Goal: Task Accomplishment & Management: Manage account settings

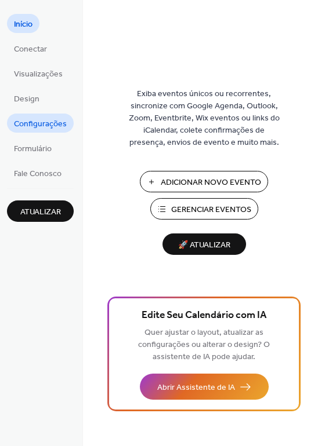
click at [70, 128] on link "Configurações" at bounding box center [40, 123] width 67 height 19
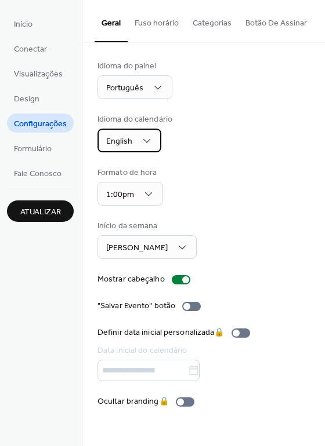
click at [140, 147] on div "English" at bounding box center [129, 141] width 64 height 24
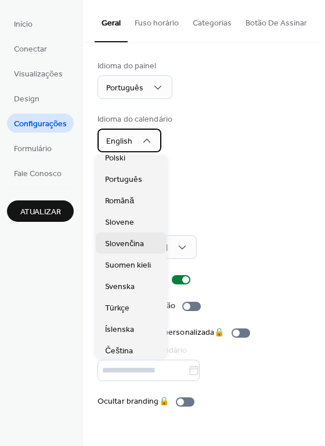
scroll to position [348, 0]
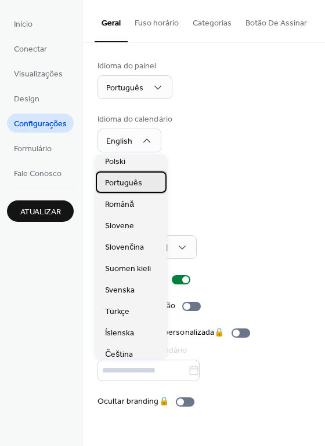
click at [138, 183] on span "Português" at bounding box center [123, 183] width 37 height 12
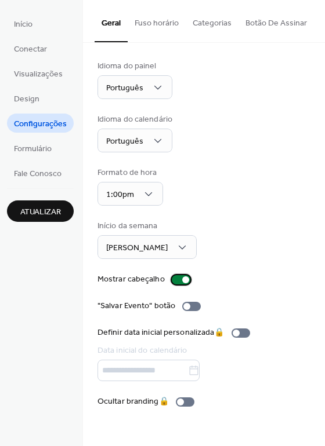
click at [182, 281] on div at bounding box center [185, 279] width 7 height 7
click at [182, 282] on div at bounding box center [181, 279] width 19 height 9
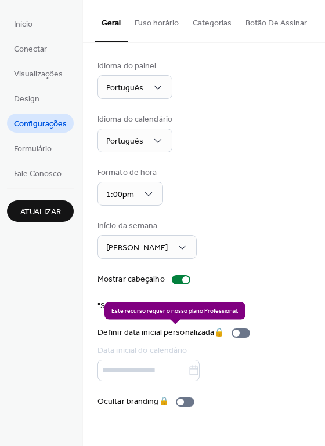
click at [245, 333] on div "Definir data inicial personalizada 🔒 Data inicial do calendário" at bounding box center [175, 354] width 157 height 54
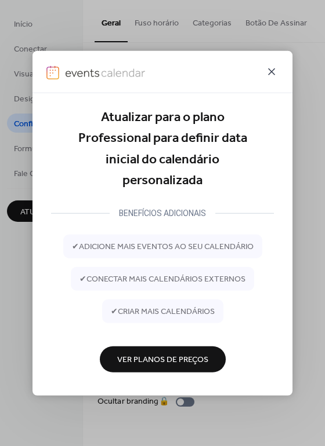
click at [275, 74] on icon at bounding box center [271, 72] width 14 height 14
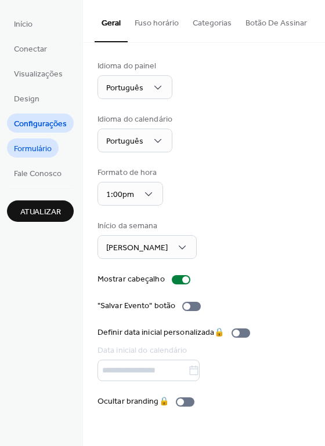
click at [39, 151] on span "Formulário" at bounding box center [33, 149] width 38 height 12
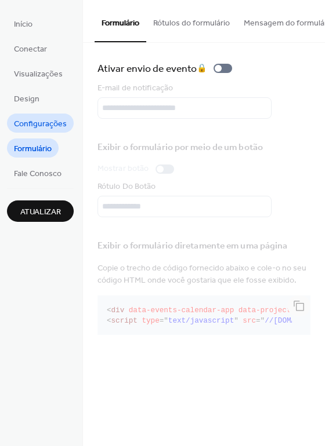
click at [35, 122] on span "Configurações" at bounding box center [40, 124] width 53 height 12
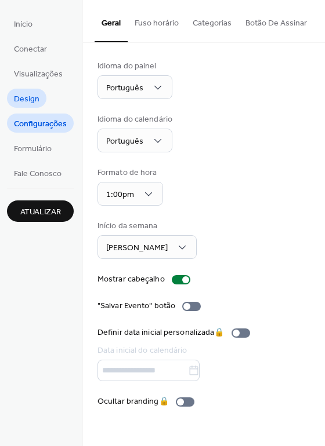
click at [30, 100] on span "Design" at bounding box center [27, 99] width 26 height 12
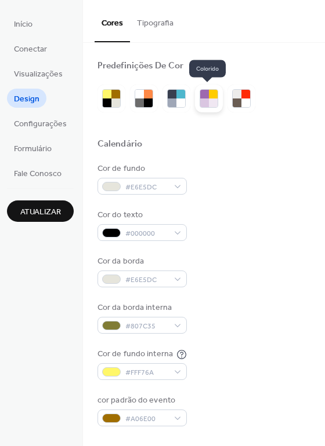
click at [197, 102] on div at bounding box center [209, 99] width 28 height 28
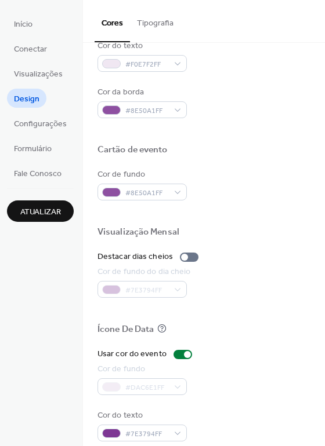
scroll to position [496, 0]
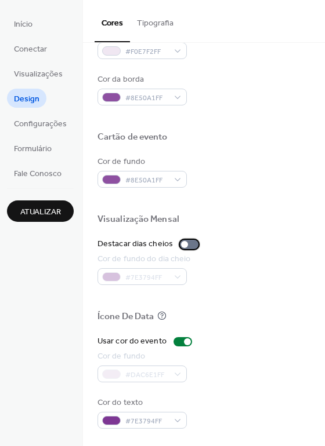
click at [183, 240] on div at bounding box center [189, 244] width 19 height 9
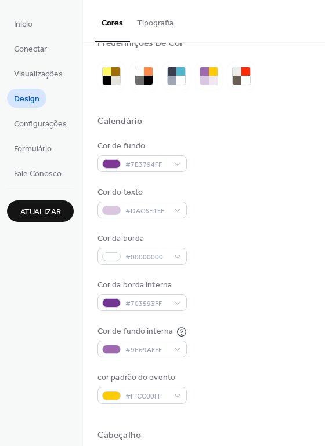
scroll to position [0, 0]
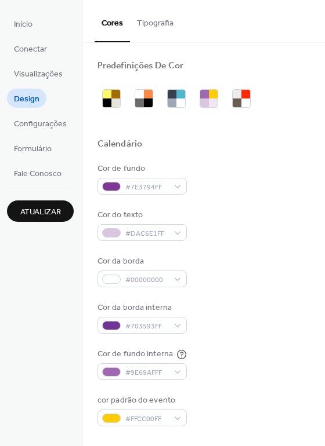
click at [60, 198] on div "Atualizar" at bounding box center [40, 205] width 67 height 34
click at [62, 212] on button "Atualizar" at bounding box center [40, 211] width 67 height 21
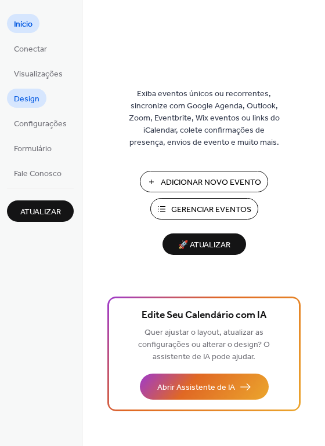
click at [20, 102] on span "Design" at bounding box center [27, 99] width 26 height 12
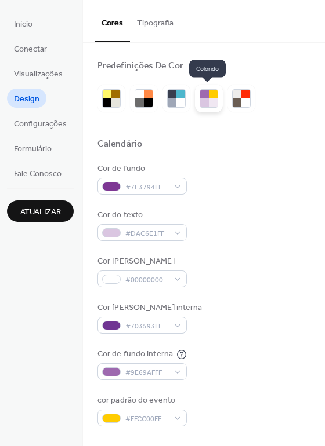
click at [200, 100] on div at bounding box center [204, 103] width 9 height 9
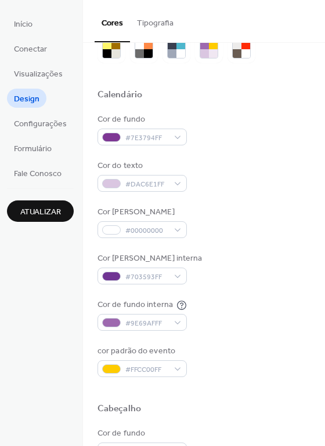
scroll to position [58, 0]
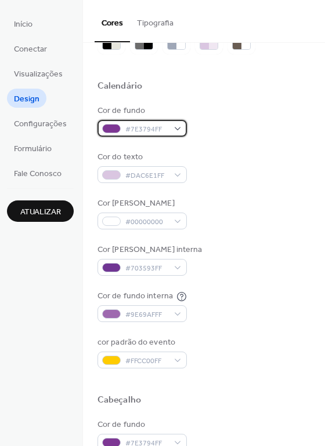
click at [163, 130] on span "#7E3794FF" at bounding box center [146, 129] width 43 height 12
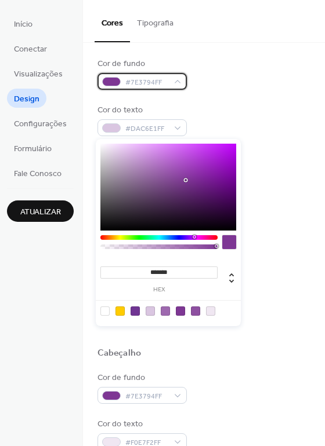
scroll to position [116, 0]
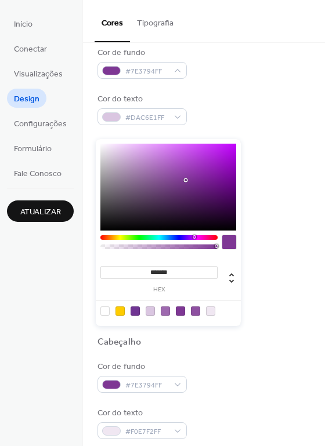
click at [115, 231] on div "******* hex" at bounding box center [168, 232] width 145 height 187
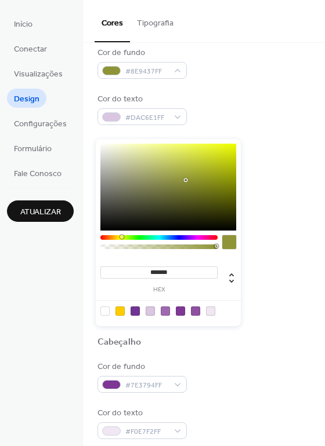
click at [121, 236] on div "******* hex" at bounding box center [168, 232] width 145 height 187
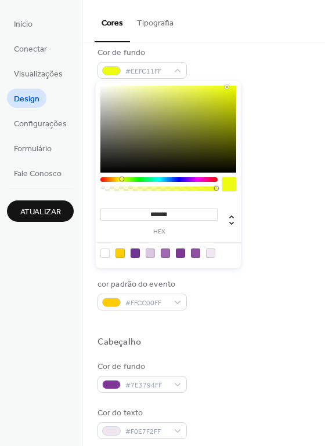
type input "*******"
drag, startPoint x: 183, startPoint y: 121, endPoint x: 227, endPoint y: 86, distance: 55.8
click at [227, 86] on div at bounding box center [168, 129] width 136 height 87
click at [261, 170] on div "Cor da borda #00000000" at bounding box center [203, 156] width 213 height 32
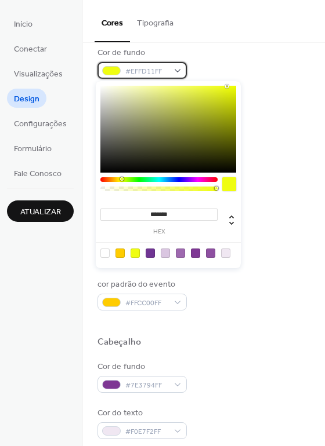
click at [168, 76] on div "#EFFD11FF" at bounding box center [141, 70] width 89 height 17
click at [103, 251] on div at bounding box center [104, 253] width 9 height 9
type input "*"
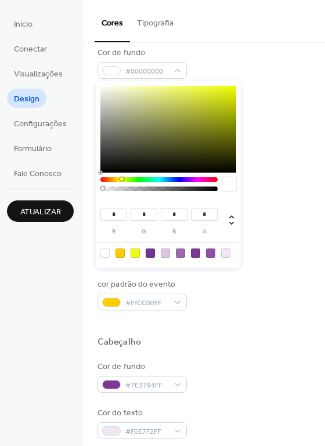
click at [105, 253] on div at bounding box center [104, 253] width 9 height 9
click at [225, 187] on div at bounding box center [229, 184] width 14 height 14
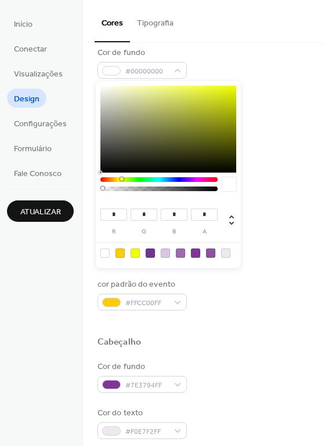
click at [225, 187] on div at bounding box center [229, 184] width 14 height 14
drag, startPoint x: 105, startPoint y: 187, endPoint x: 144, endPoint y: 193, distance: 39.3
click at [144, 193] on div at bounding box center [158, 187] width 117 height 20
type input "**********"
drag, startPoint x: 145, startPoint y: 190, endPoint x: 105, endPoint y: 191, distance: 40.0
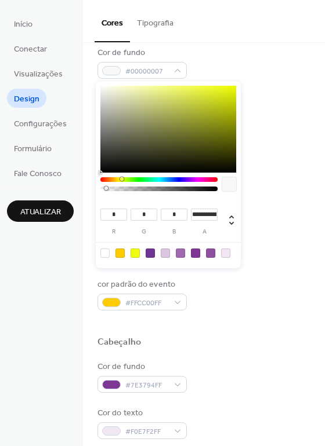
click at [106, 191] on div at bounding box center [159, 189] width 114 height 5
click at [228, 180] on div at bounding box center [229, 184] width 14 height 14
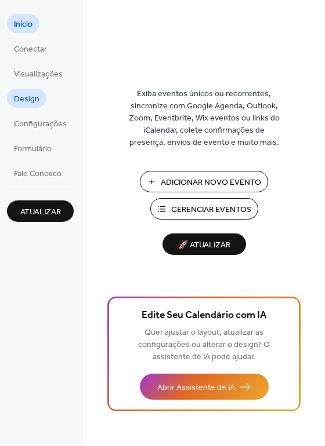
click at [41, 100] on link "Design" at bounding box center [26, 98] width 39 height 19
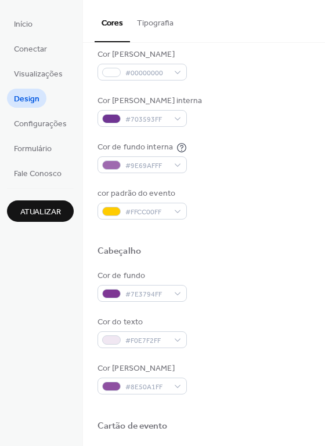
scroll to position [232, 0]
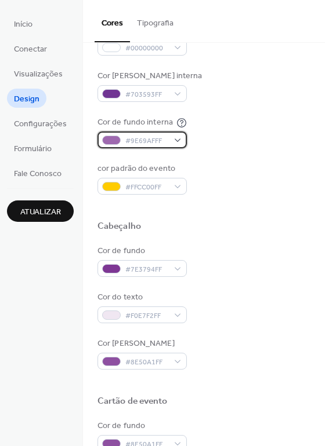
click at [175, 140] on div "#9E69AFFF" at bounding box center [141, 140] width 89 height 17
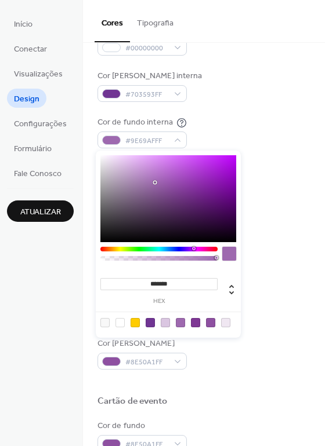
click at [136, 320] on div at bounding box center [134, 322] width 9 height 9
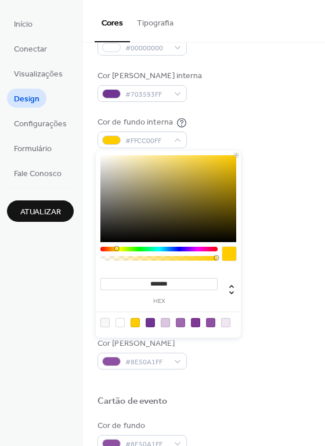
type input "***"
type input "**********"
drag, startPoint x: 216, startPoint y: 257, endPoint x: 158, endPoint y: 261, distance: 58.1
click at [158, 261] on div at bounding box center [158, 257] width 117 height 20
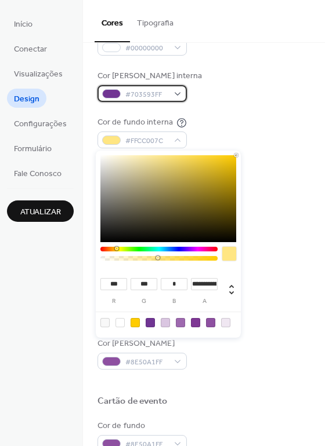
click at [174, 94] on div "#703593FF" at bounding box center [141, 93] width 89 height 17
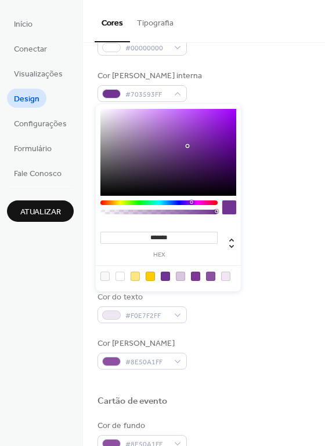
click at [118, 272] on div at bounding box center [119, 276] width 9 height 9
type input "*"
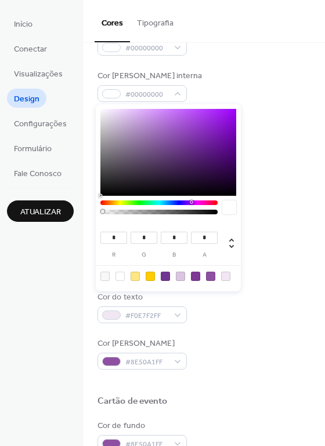
click at [107, 278] on div at bounding box center [104, 276] width 9 height 9
type input "**********"
click at [166, 274] on div at bounding box center [165, 276] width 9 height 9
type input "***"
type input "**"
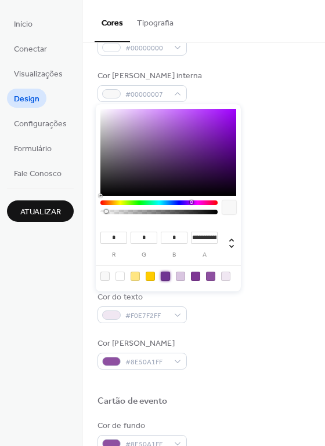
type input "***"
type input "*"
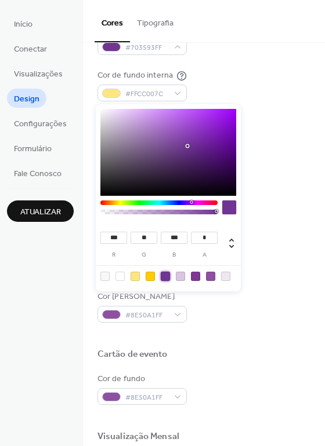
scroll to position [290, 0]
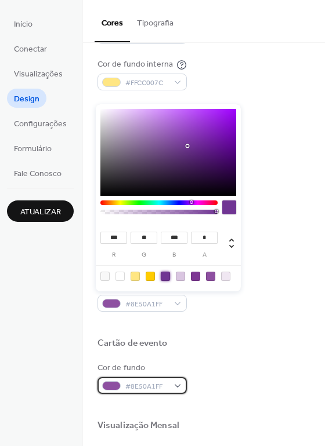
click at [174, 385] on div "#8E50A1FF" at bounding box center [141, 385] width 89 height 17
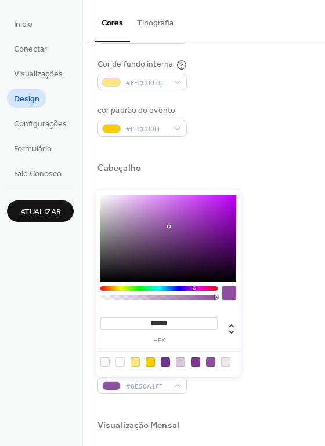
click at [108, 363] on div at bounding box center [104, 362] width 9 height 9
type input "*"
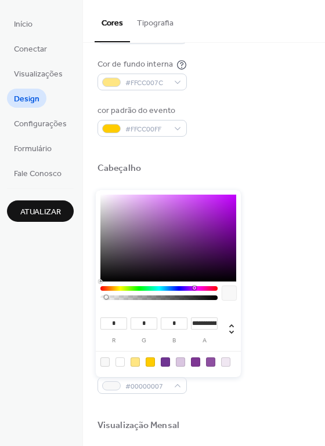
click at [108, 363] on div at bounding box center [104, 362] width 9 height 9
drag, startPoint x: 106, startPoint y: 300, endPoint x: 148, endPoint y: 298, distance: 41.7
click at [148, 298] on div at bounding box center [159, 298] width 114 height 5
drag, startPoint x: 148, startPoint y: 296, endPoint x: 114, endPoint y: 303, distance: 35.5
click at [114, 303] on div at bounding box center [158, 296] width 117 height 20
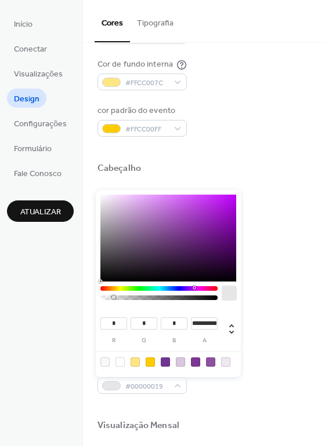
click at [122, 365] on div at bounding box center [119, 362] width 9 height 9
type input "*"
click at [311, 345] on div "Predefinições De Cor Calendário Cor de fundo #00000007 Cor do texto #DAC6E1FF C…" at bounding box center [204, 203] width 242 height 900
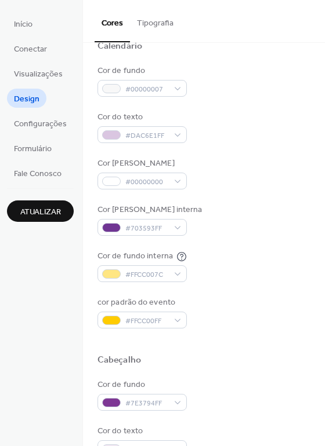
scroll to position [90, 0]
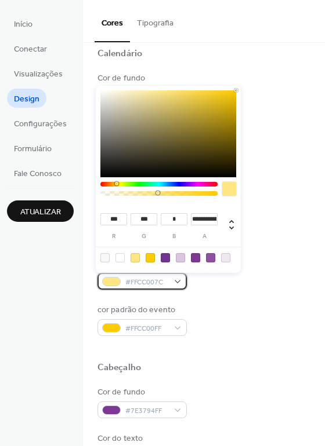
click at [165, 283] on span "#FFCC007C" at bounding box center [146, 282] width 43 height 12
click at [121, 260] on div at bounding box center [119, 257] width 9 height 9
type input "*"
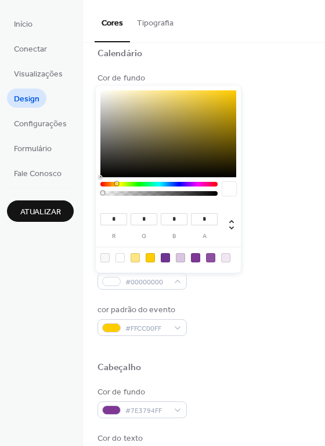
click at [121, 260] on div at bounding box center [119, 257] width 9 height 9
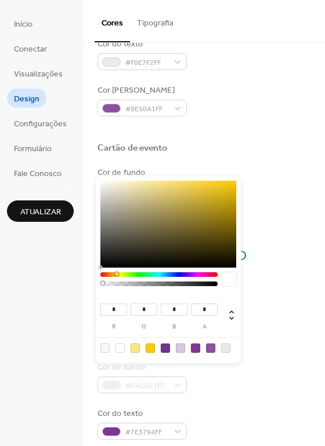
scroll to position [496, 0]
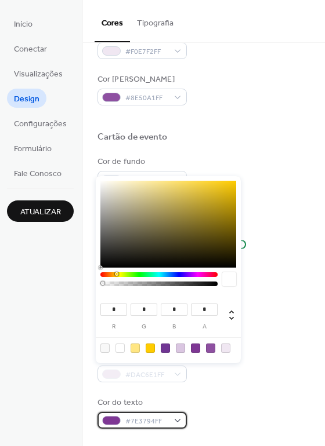
click at [178, 418] on div "#7E3794FF" at bounding box center [141, 420] width 89 height 17
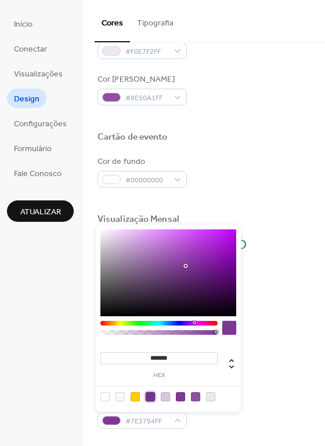
click at [151, 398] on div at bounding box center [149, 396] width 9 height 9
type input "*******"
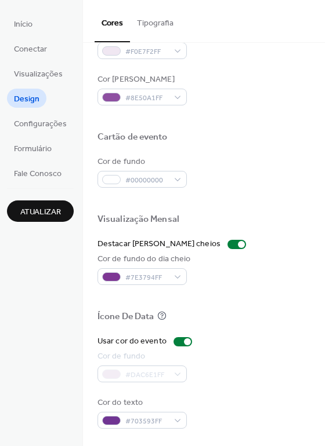
click at [152, 423] on span "#703593FF" at bounding box center [146, 422] width 43 height 12
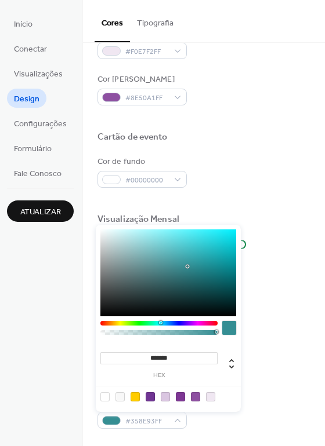
drag, startPoint x: 184, startPoint y: 322, endPoint x: 160, endPoint y: 322, distance: 23.8
click at [160, 322] on div at bounding box center [158, 323] width 117 height 5
drag, startPoint x: 161, startPoint y: 321, endPoint x: 177, endPoint y: 327, distance: 17.4
click at [177, 327] on div "******* hex" at bounding box center [168, 318] width 145 height 187
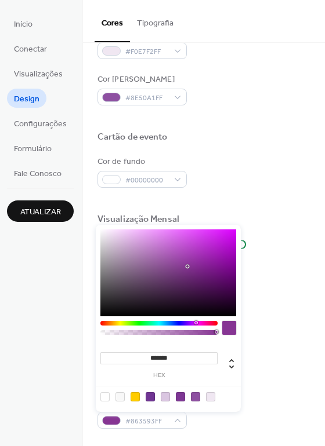
drag, startPoint x: 161, startPoint y: 322, endPoint x: 195, endPoint y: 322, distance: 34.2
click at [195, 322] on div at bounding box center [195, 322] width 3 height 3
type input "*******"
drag, startPoint x: 189, startPoint y: 268, endPoint x: 220, endPoint y: 234, distance: 46.8
click at [220, 234] on div at bounding box center [221, 235] width 2 height 2
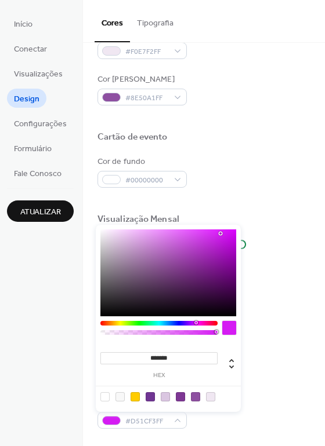
click at [284, 280] on div "Cor de fundo do dia cheio #7E3794FF" at bounding box center [203, 269] width 213 height 32
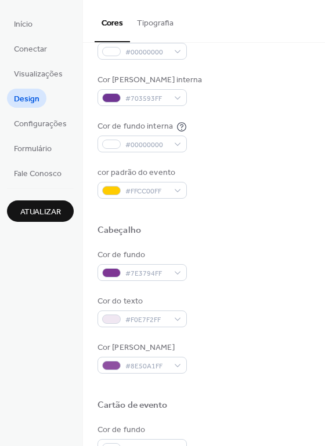
scroll to position [206, 0]
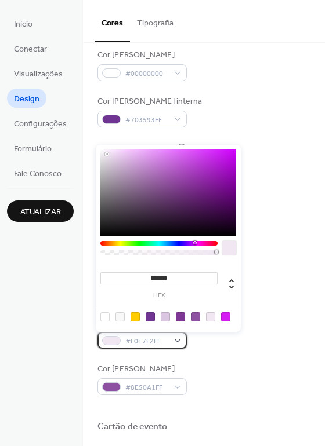
click at [161, 346] on span "#F0E7F2FF" at bounding box center [146, 342] width 43 height 12
click at [154, 317] on div at bounding box center [149, 316] width 9 height 9
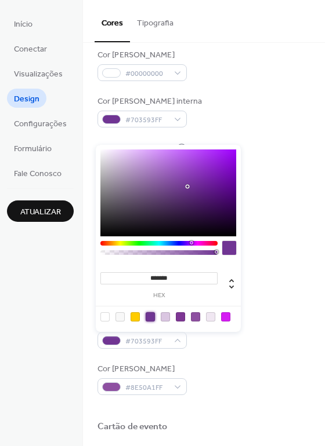
click at [122, 318] on div at bounding box center [119, 316] width 9 height 9
type input "*"
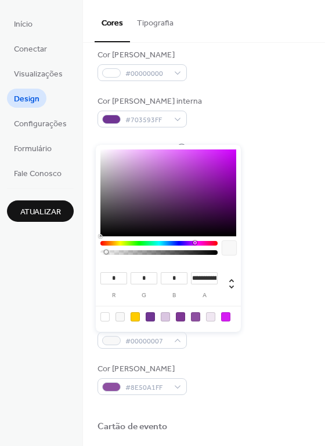
click at [109, 319] on div at bounding box center [104, 316] width 9 height 9
type input "*"
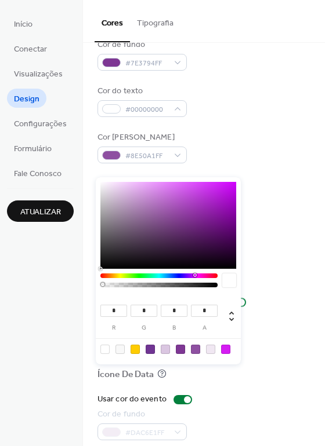
scroll to position [496, 0]
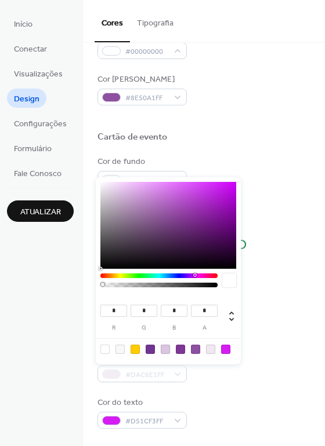
click at [167, 383] on div "Usar cor do evento Cor de fundo #DAC6E1FF Cor do texto #D51CF3FF" at bounding box center [203, 382] width 213 height 93
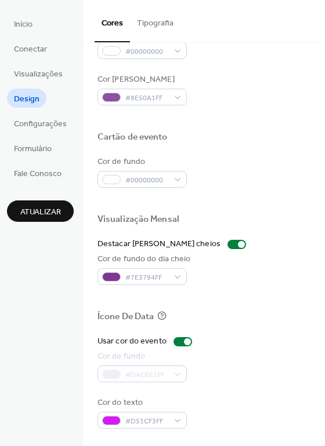
click at [166, 378] on div "#DAC6E1FF" at bounding box center [141, 374] width 89 height 17
click at [179, 344] on div at bounding box center [182, 341] width 19 height 9
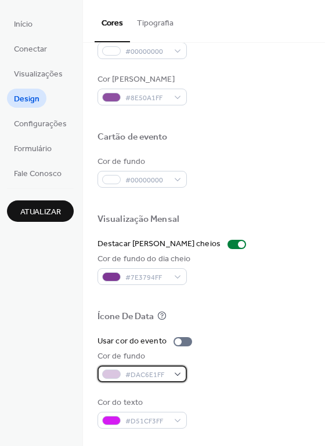
click at [176, 373] on div "#DAC6E1FF" at bounding box center [141, 374] width 89 height 17
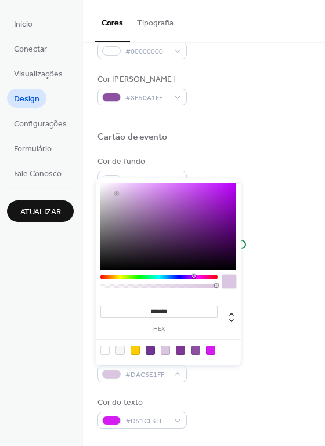
click at [123, 351] on div at bounding box center [119, 350] width 9 height 9
type input "*"
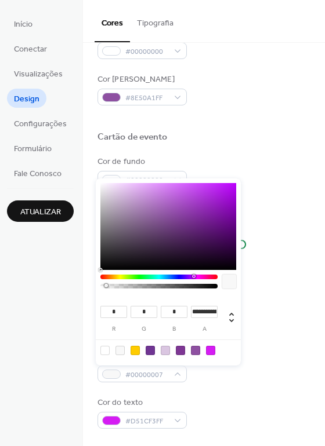
click at [226, 277] on div at bounding box center [229, 282] width 14 height 14
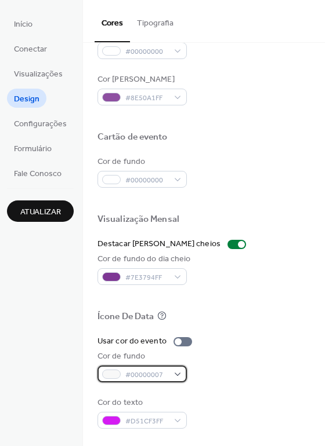
click at [173, 370] on div "#00000007" at bounding box center [141, 374] width 89 height 17
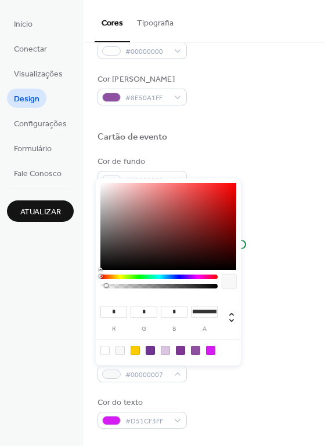
type input "**"
click at [116, 257] on div at bounding box center [168, 226] width 136 height 87
type input "**"
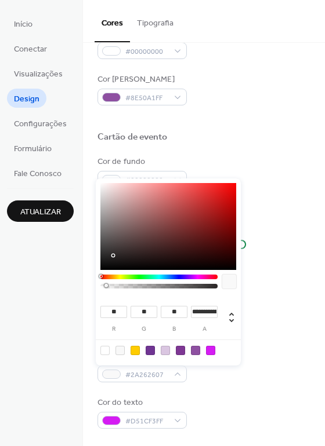
type input "**"
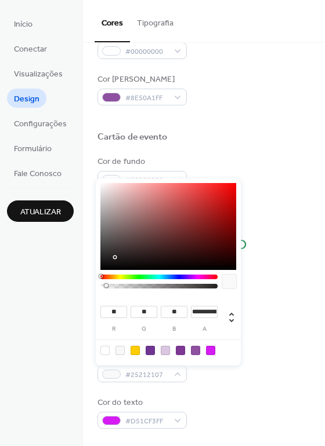
type input "**"
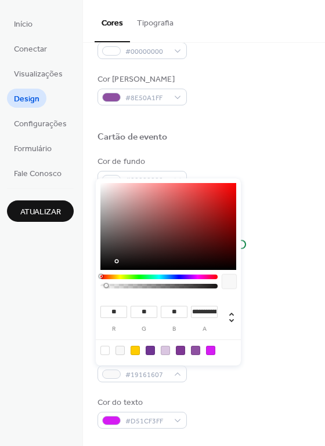
type input "**"
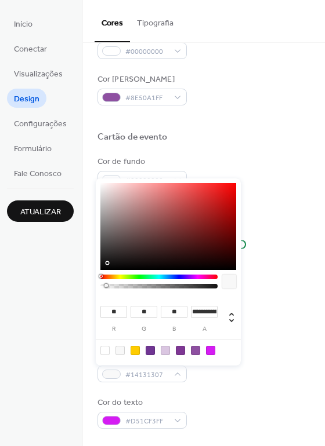
type input "**"
drag, startPoint x: 117, startPoint y: 261, endPoint x: 104, endPoint y: 264, distance: 13.1
click at [104, 264] on div at bounding box center [168, 226] width 136 height 87
click at [271, 356] on div "Cor de fundo #13121207" at bounding box center [203, 367] width 213 height 32
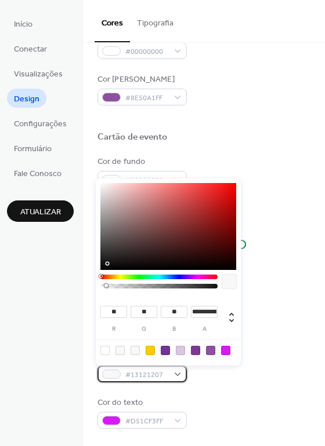
click at [170, 372] on div "#13121207" at bounding box center [141, 374] width 89 height 17
click at [300, 341] on div "Usar cor do evento" at bounding box center [203, 342] width 213 height 12
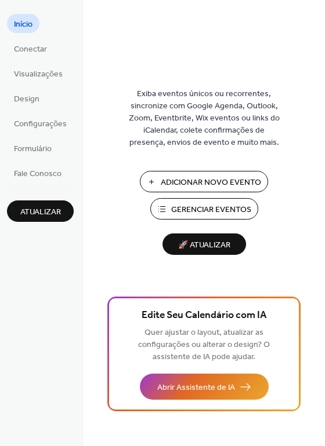
click at [189, 184] on span "Adicionar Novo Evento" at bounding box center [211, 183] width 100 height 12
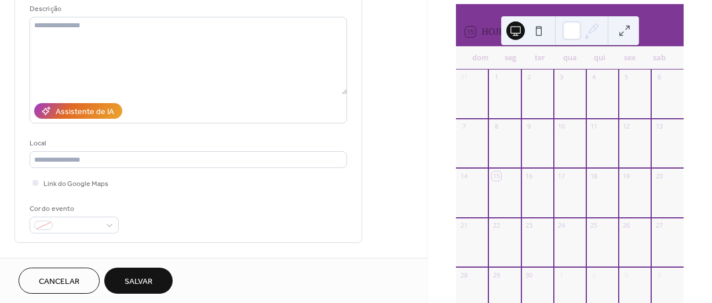
scroll to position [174, 0]
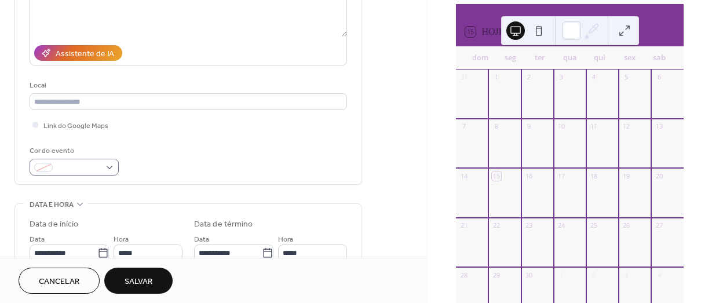
type input "**********"
click at [95, 167] on span at bounding box center [78, 168] width 43 height 12
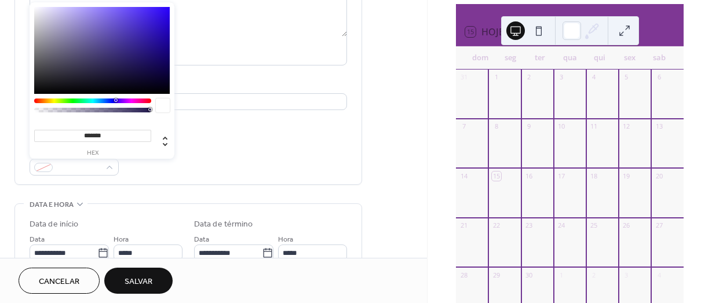
type input "*******"
click at [163, 81] on div at bounding box center [102, 50] width 136 height 87
click at [173, 95] on div "******* hex" at bounding box center [102, 103] width 145 height 202
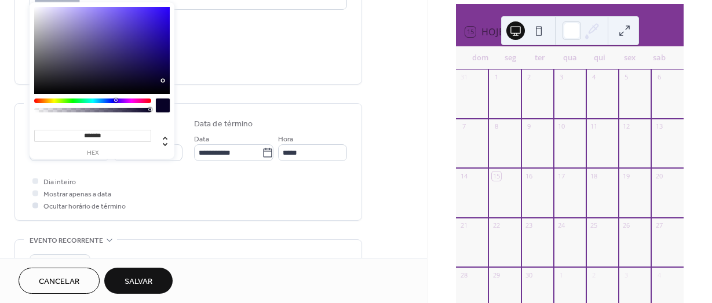
scroll to position [290, 0]
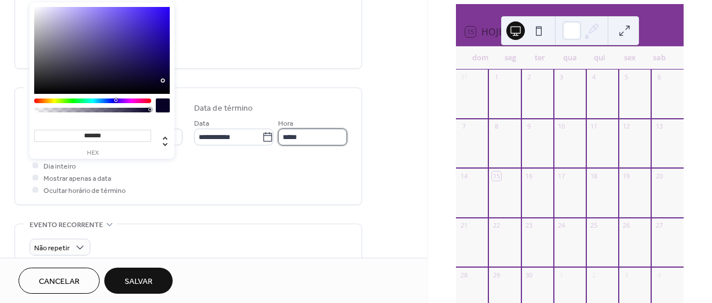
click at [287, 131] on input "*****" at bounding box center [312, 137] width 69 height 17
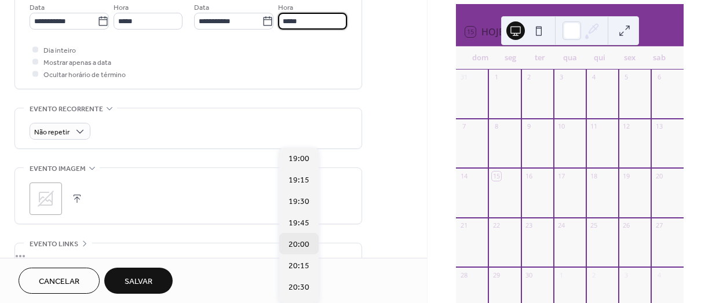
scroll to position [638, 0]
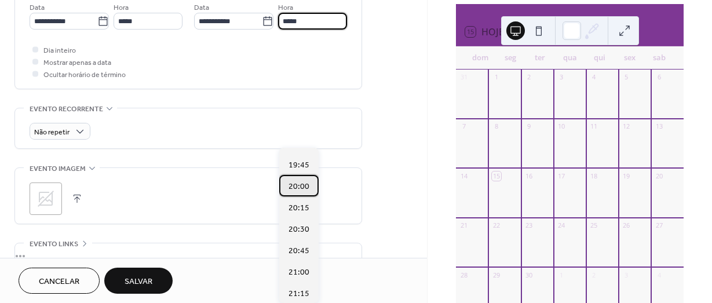
click at [303, 188] on span "20:00" at bounding box center [299, 187] width 21 height 12
type input "*****"
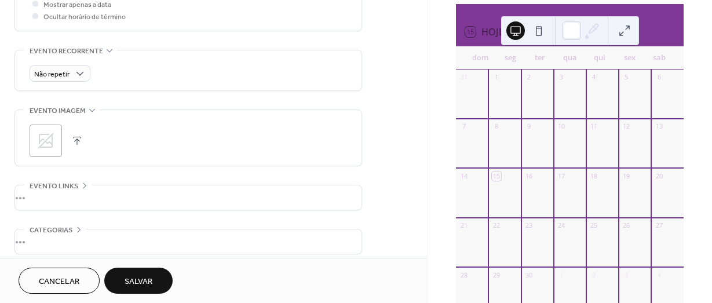
scroll to position [516, 0]
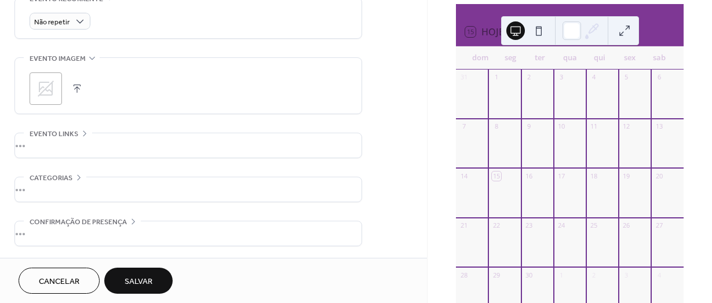
click at [152, 279] on span "Salvar" at bounding box center [139, 282] width 28 height 12
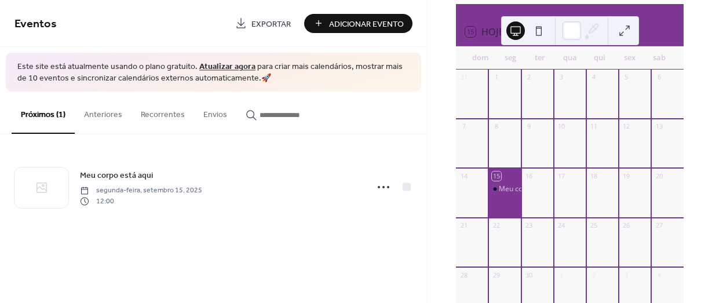
click at [518, 184] on div "15" at bounding box center [505, 176] width 32 height 16
click at [621, 28] on button at bounding box center [625, 30] width 19 height 19
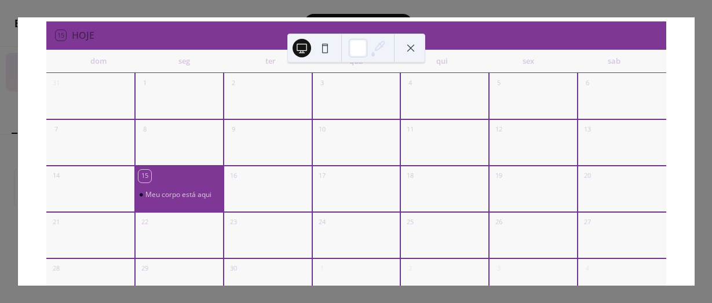
click at [187, 186] on div "Meu corpo está aqui" at bounding box center [179, 196] width 89 height 24
click at [408, 45] on button at bounding box center [411, 48] width 19 height 19
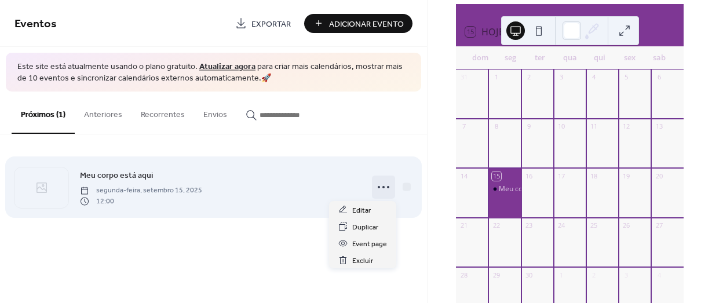
click at [384, 186] on circle at bounding box center [384, 187] width 2 height 2
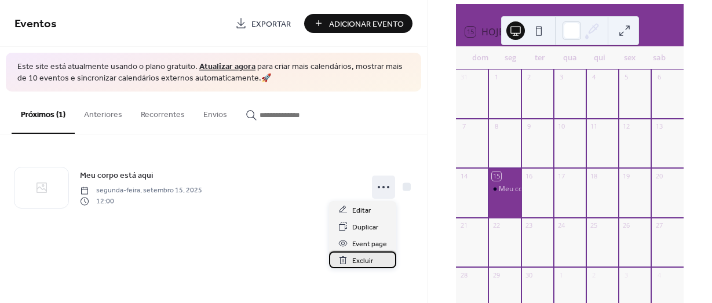
click at [385, 258] on div "Excluir" at bounding box center [362, 260] width 67 height 17
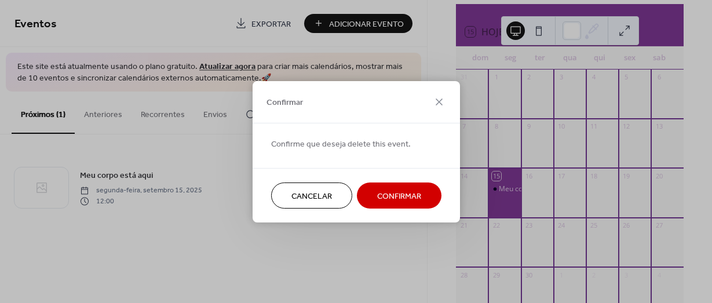
click at [404, 198] on span "Confirmar" at bounding box center [399, 196] width 44 height 12
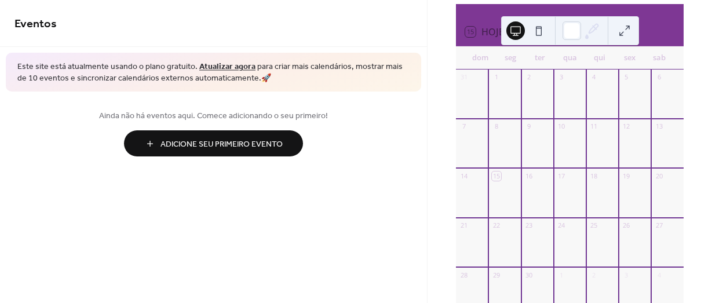
click at [619, 203] on div at bounding box center [635, 199] width 32 height 30
